Goal: Task Accomplishment & Management: Manage account settings

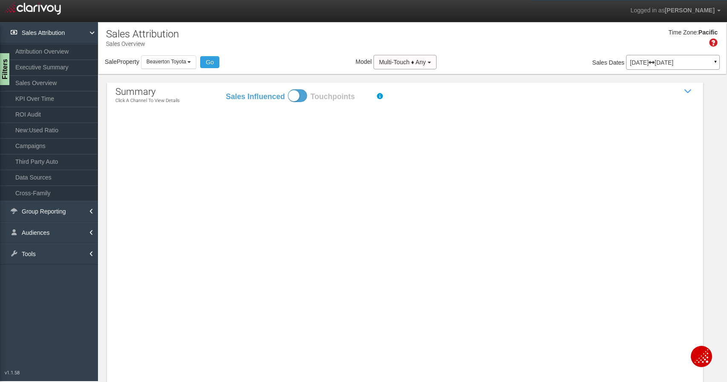
select select "object:238"
click at [50, 6] on img at bounding box center [32, 7] width 57 height 15
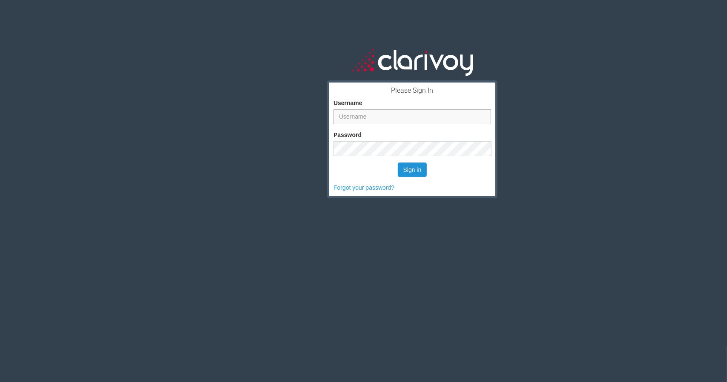
type input "erin.winkler@clearautoco.com"
click at [404, 175] on button "Sign in" at bounding box center [412, 170] width 29 height 14
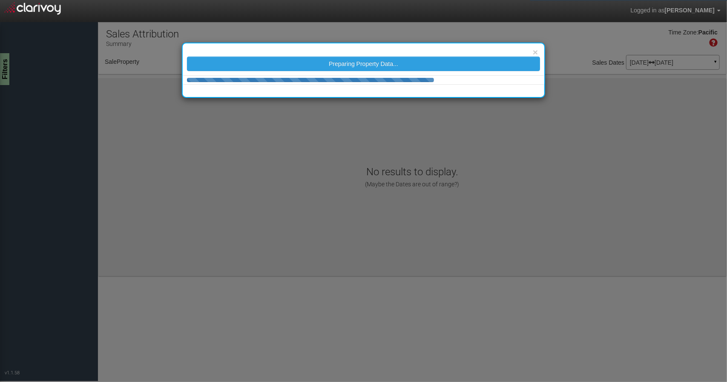
select select "object:37"
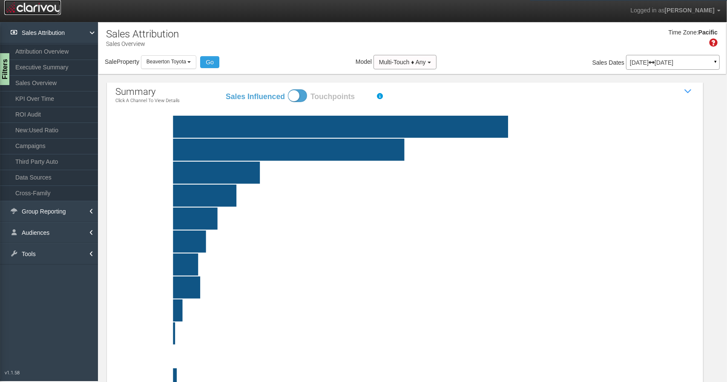
click at [39, 4] on img at bounding box center [32, 7] width 57 height 15
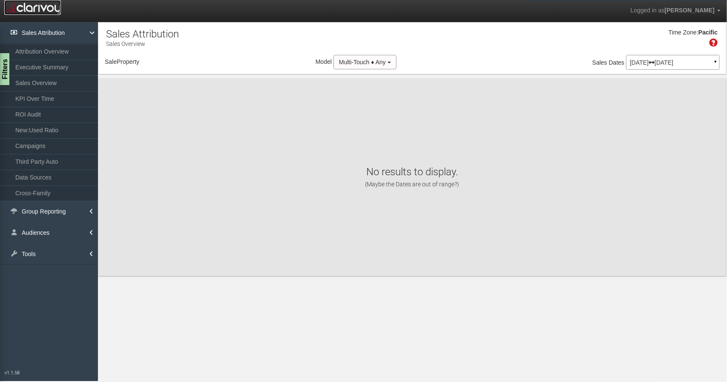
select select "object:240"
